Goal: Task Accomplishment & Management: Manage account settings

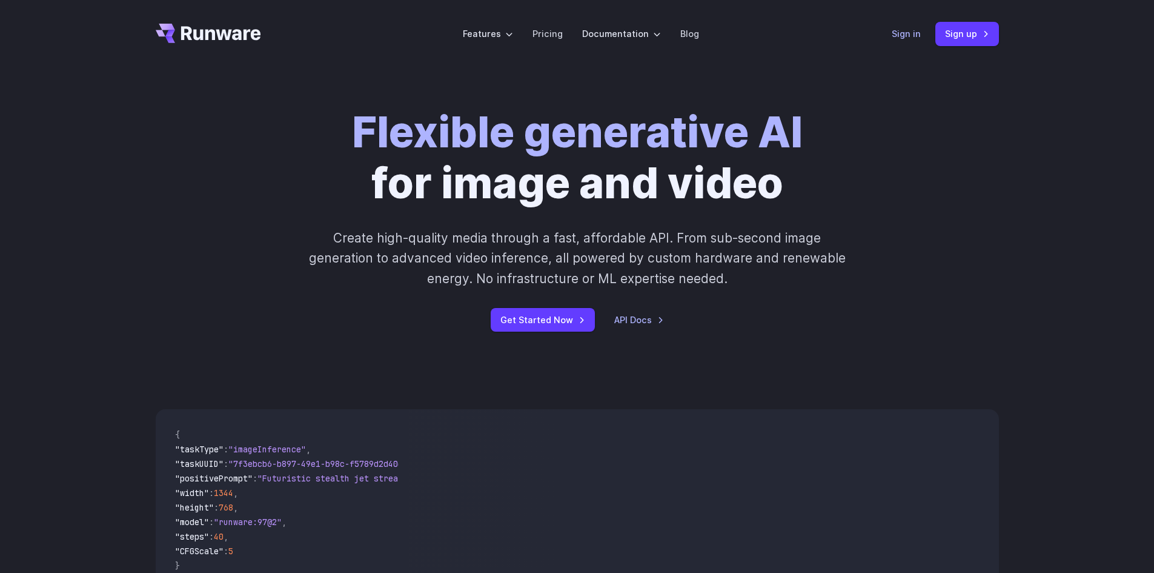
click at [904, 31] on link "Sign in" at bounding box center [906, 34] width 29 height 14
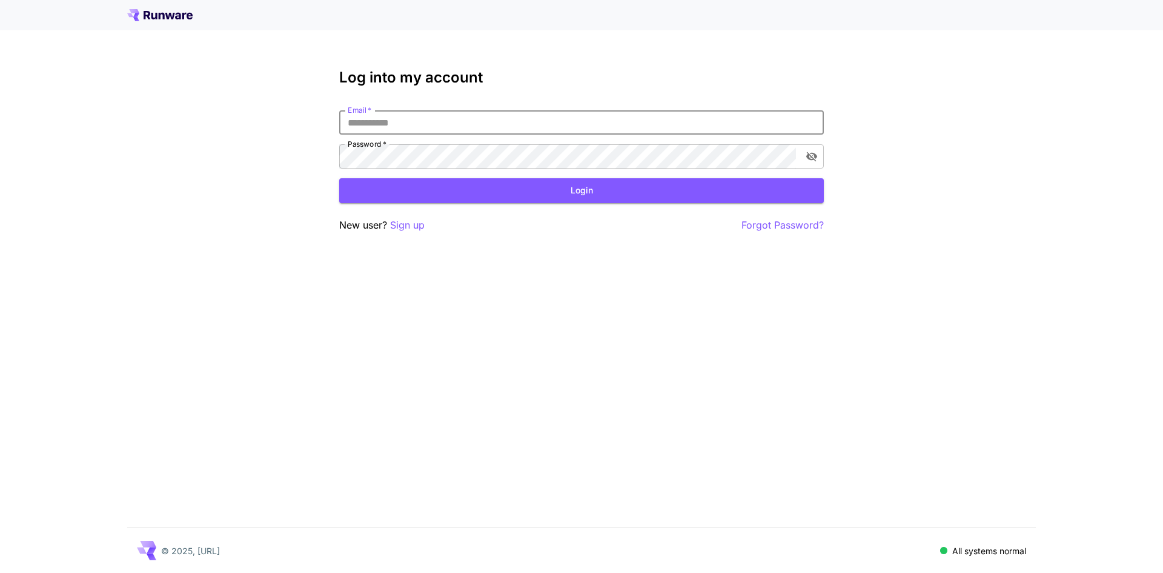
click at [464, 132] on input "Email   *" at bounding box center [581, 122] width 485 height 24
type input "**********"
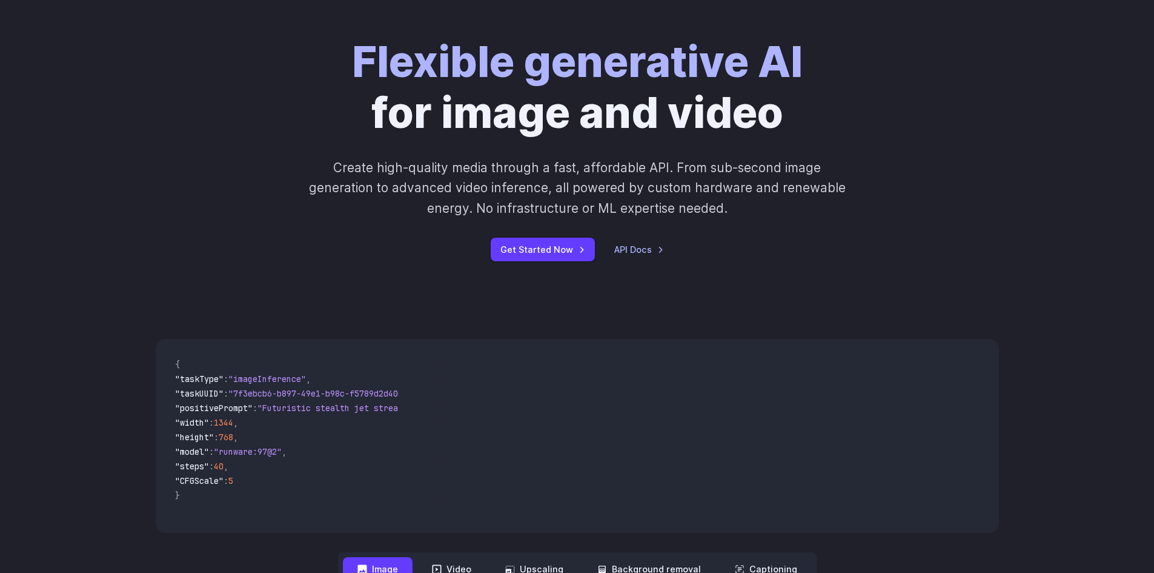
scroll to position [121, 0]
